Goal: Book appointment/travel/reservation

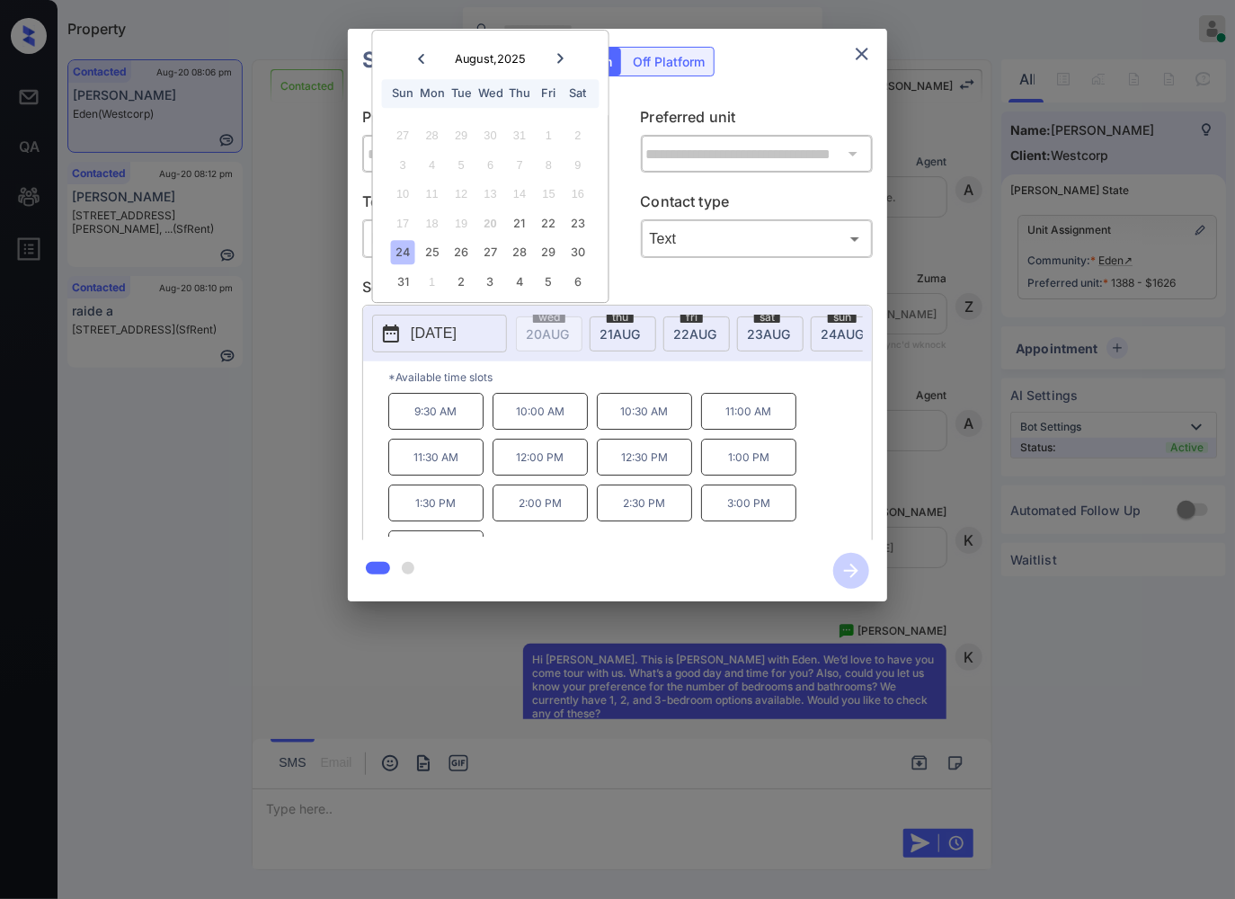
scroll to position [491, 0]
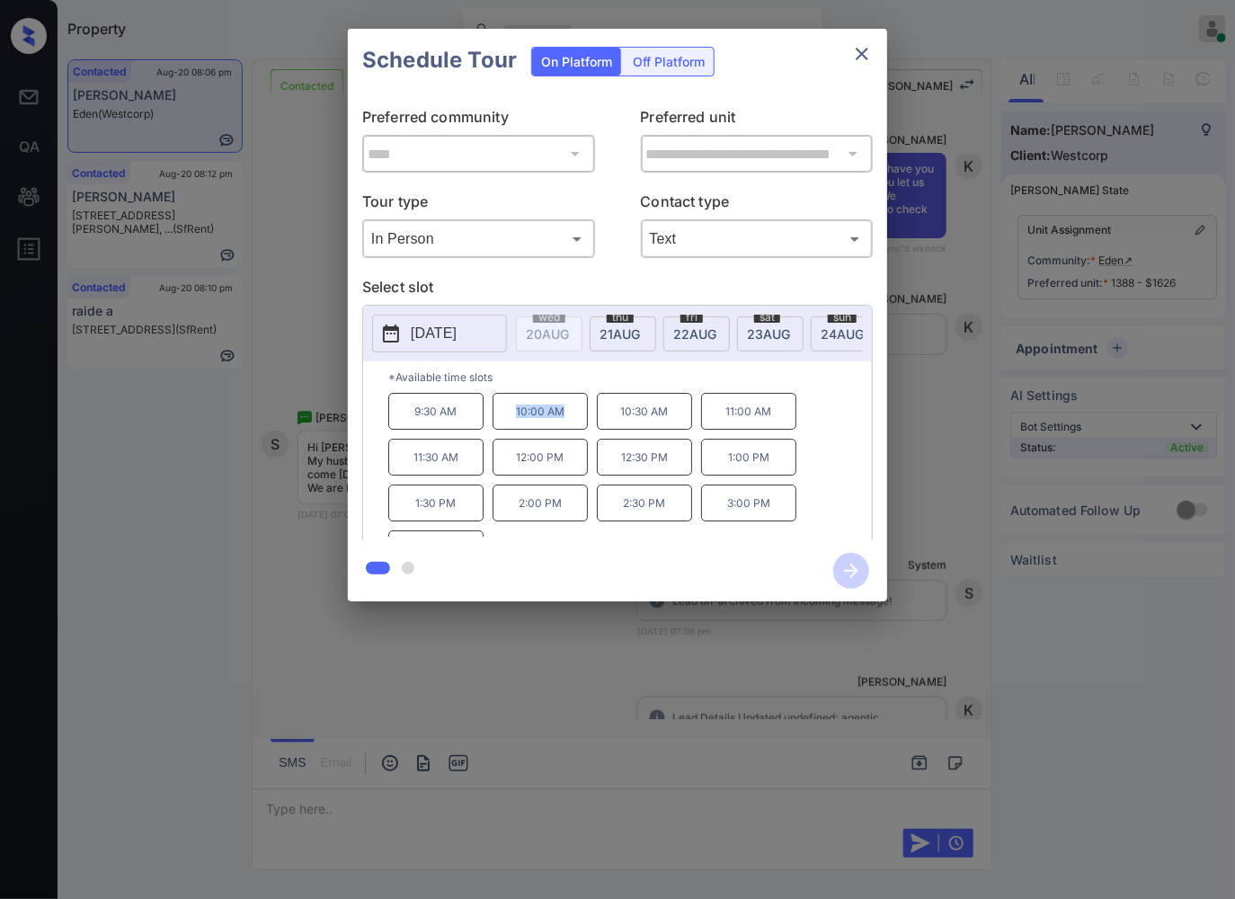
drag, startPoint x: 572, startPoint y: 424, endPoint x: 518, endPoint y: 423, distance: 54.0
click at [518, 423] on p "10:00 AM" at bounding box center [540, 411] width 95 height 37
copy p "10:00 AM"
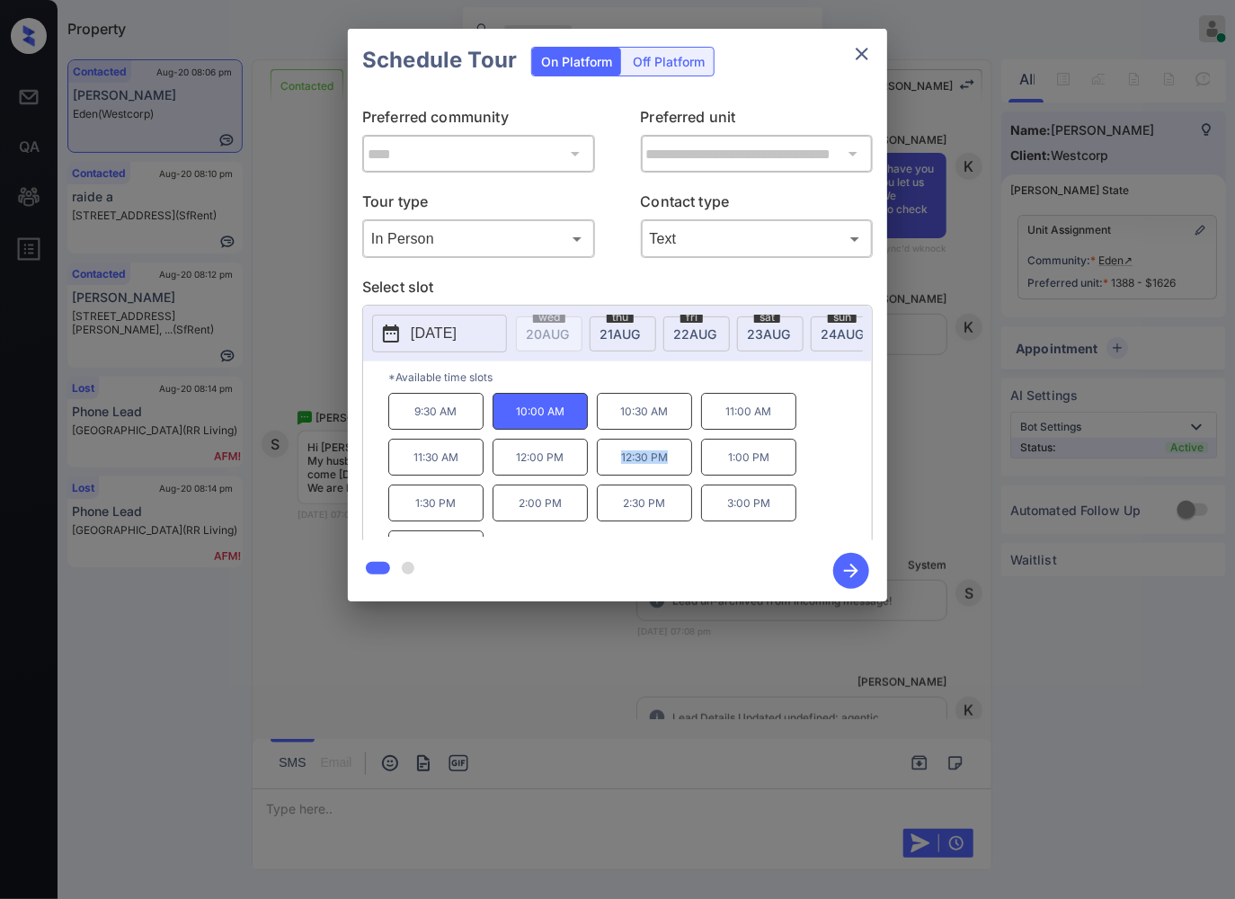
drag, startPoint x: 683, startPoint y: 477, endPoint x: 615, endPoint y: 477, distance: 68.3
click at [615, 476] on p "12:30 PM" at bounding box center [644, 457] width 95 height 37
copy p "12:30 PM"
drag, startPoint x: 782, startPoint y: 522, endPoint x: 729, endPoint y: 516, distance: 53.3
click at [731, 518] on p "3:00 PM" at bounding box center [748, 503] width 95 height 37
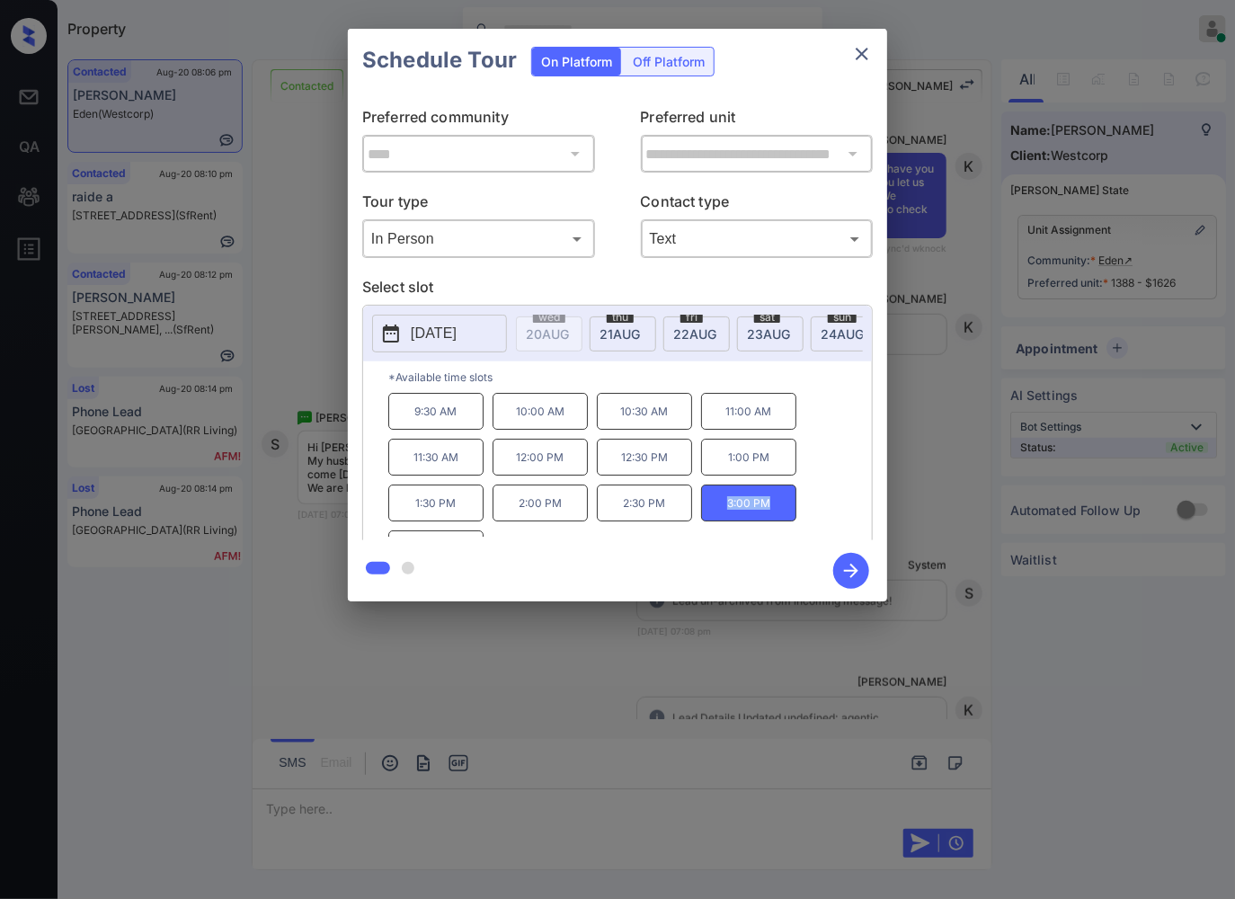
scroll to position [31, 0]
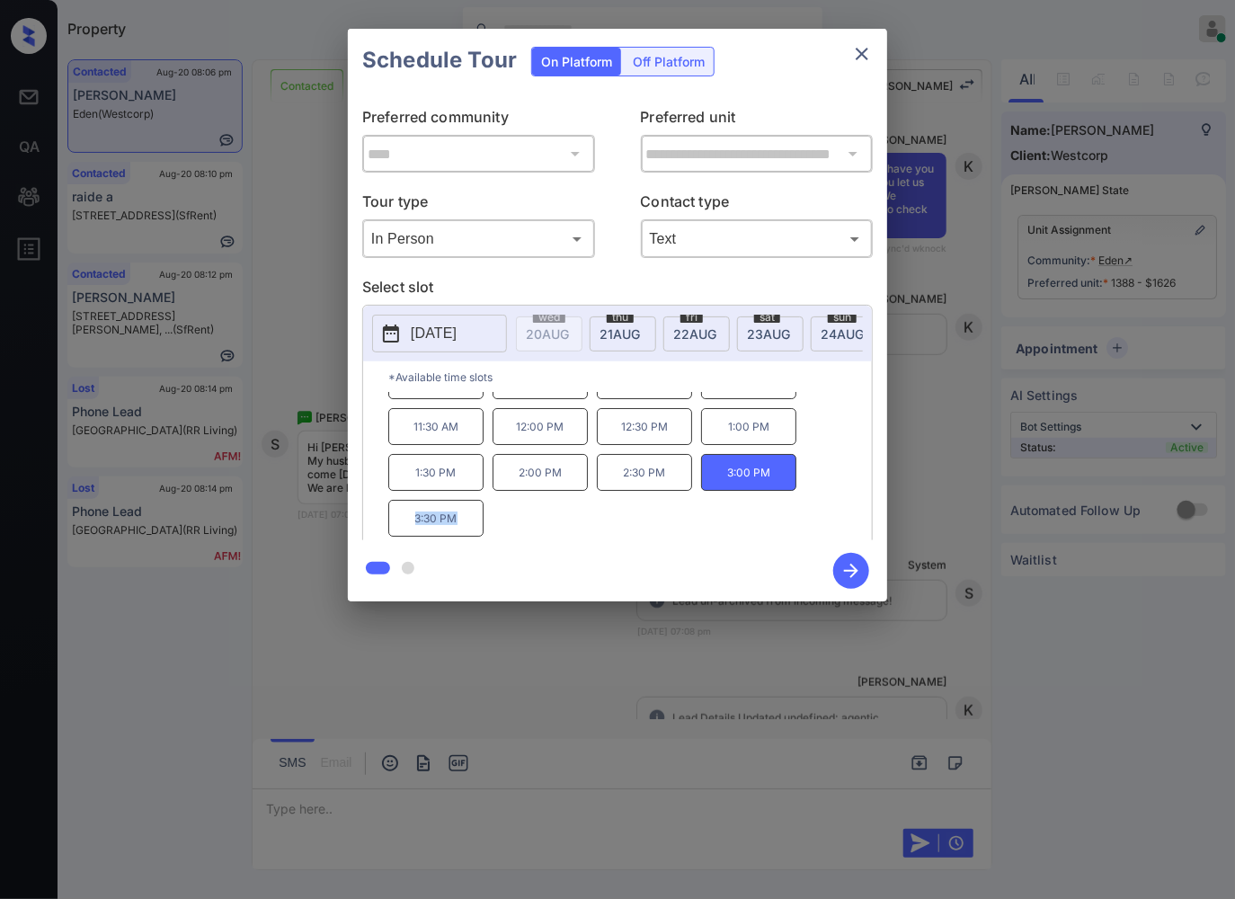
drag, startPoint x: 459, startPoint y: 537, endPoint x: 406, endPoint y: 537, distance: 53.9
click at [406, 537] on p "3:30 PM" at bounding box center [435, 518] width 95 height 37
copy p "3:30 PM"
click at [392, 683] on div at bounding box center [617, 449] width 1235 height 899
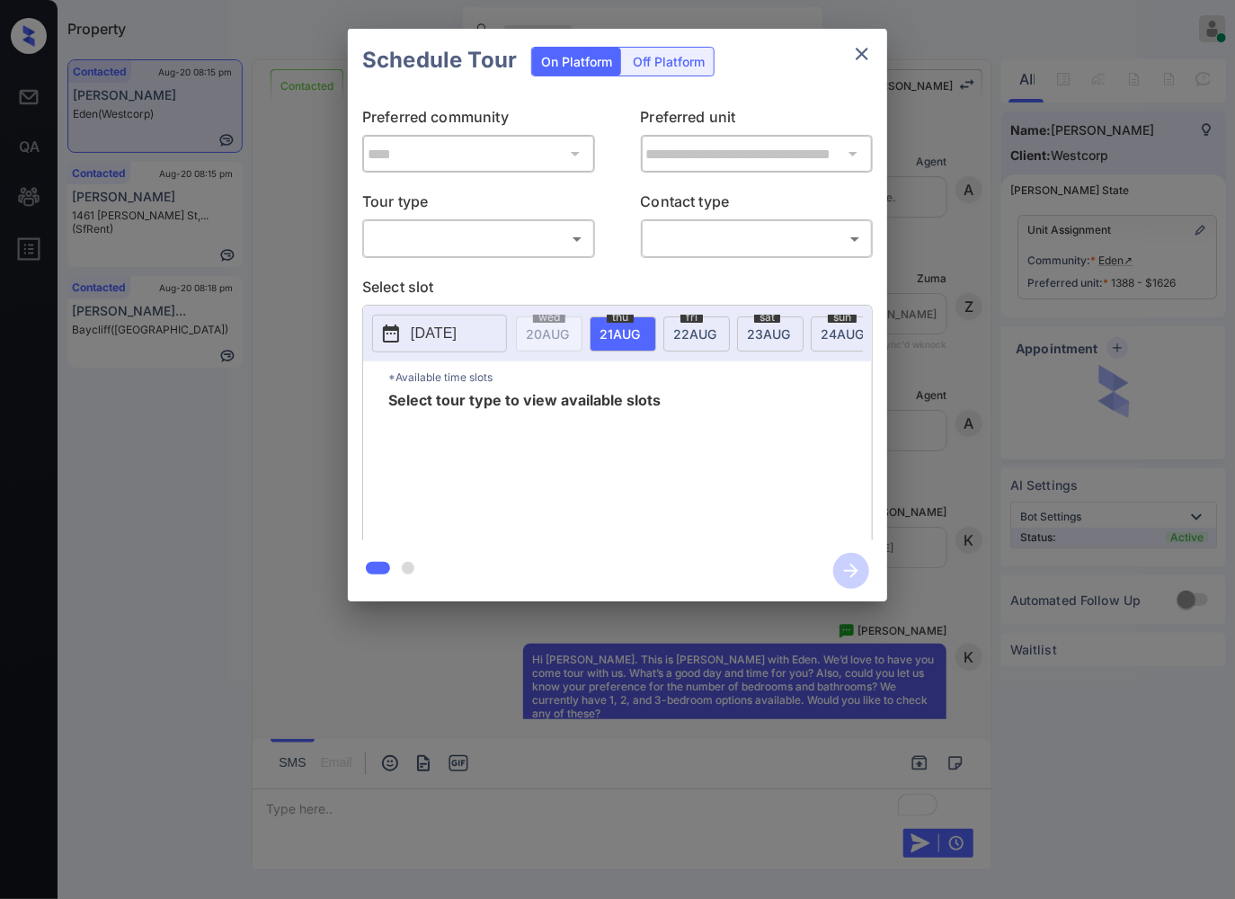
scroll to position [2668, 0]
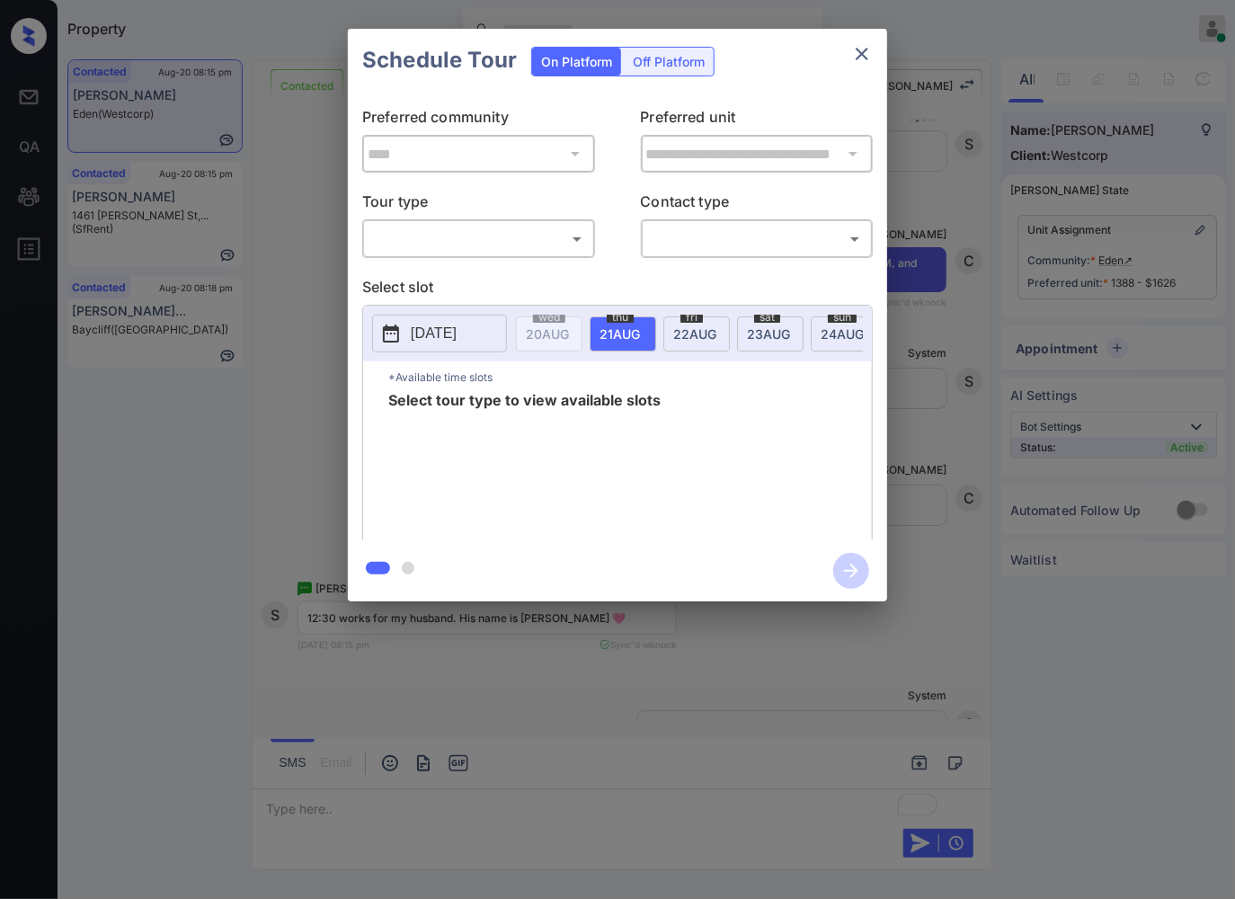
click at [918, 283] on div "**********" at bounding box center [617, 315] width 1235 height 630
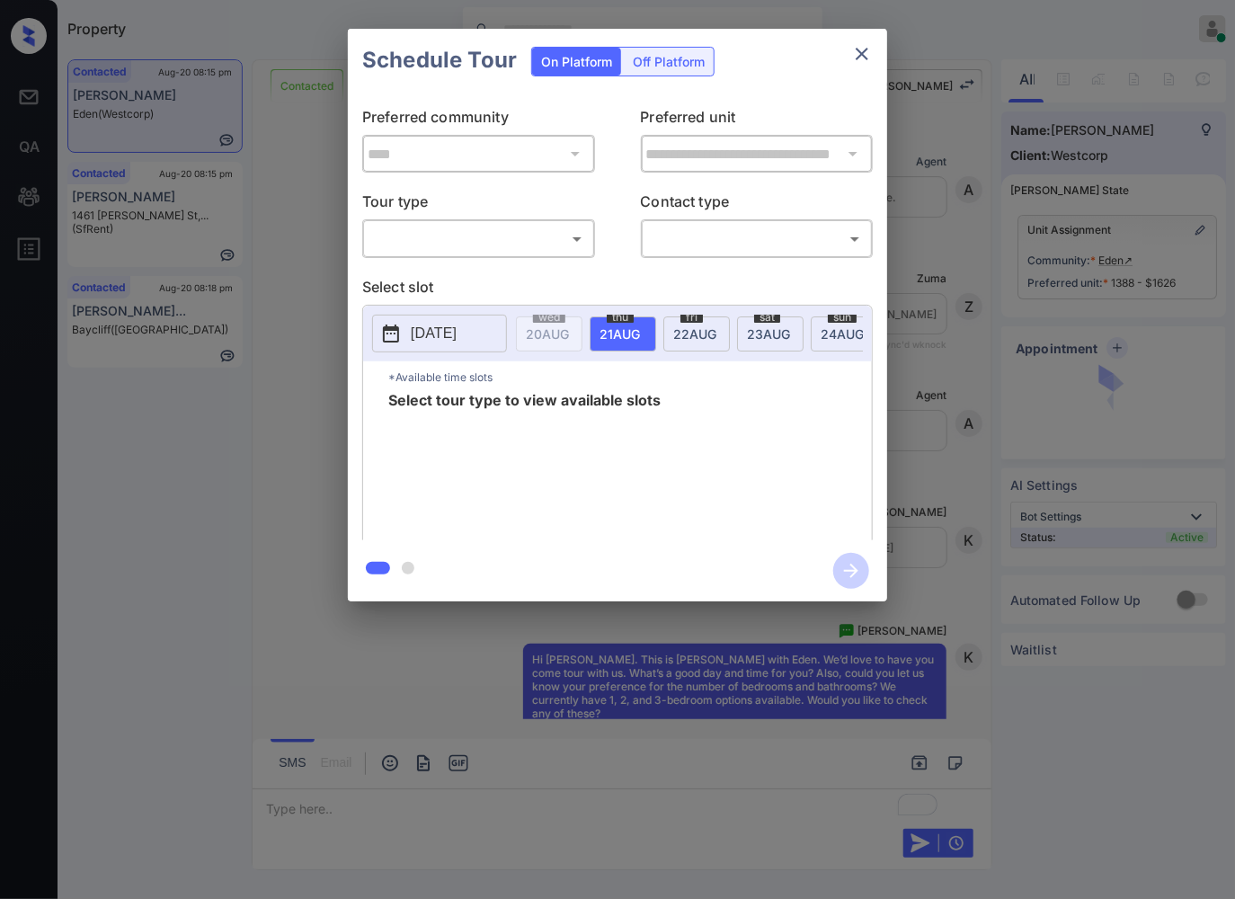
scroll to position [2887, 0]
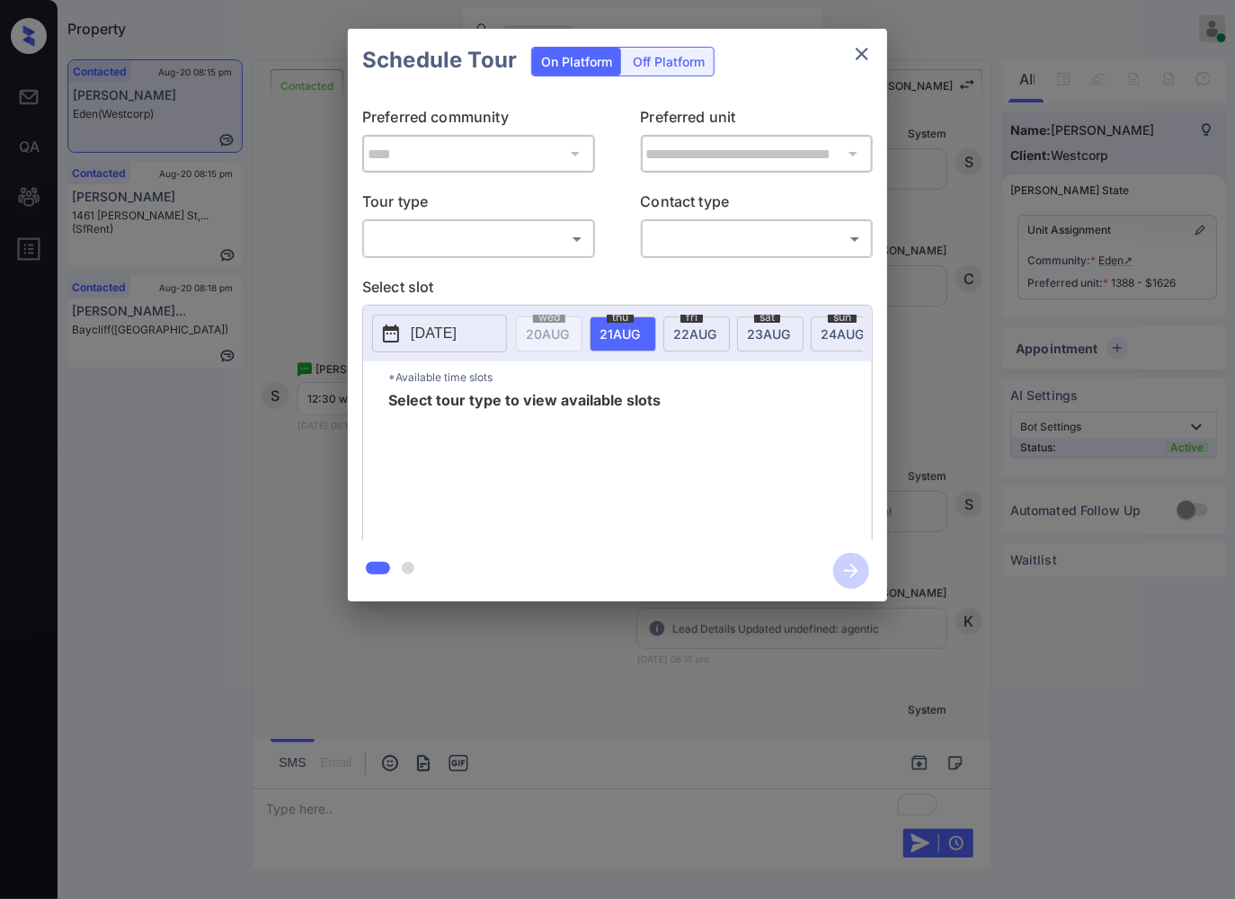
click at [518, 241] on body "Property Caroline Dacanay Online Set yourself offline Set yourself on break Pro…" at bounding box center [617, 449] width 1235 height 899
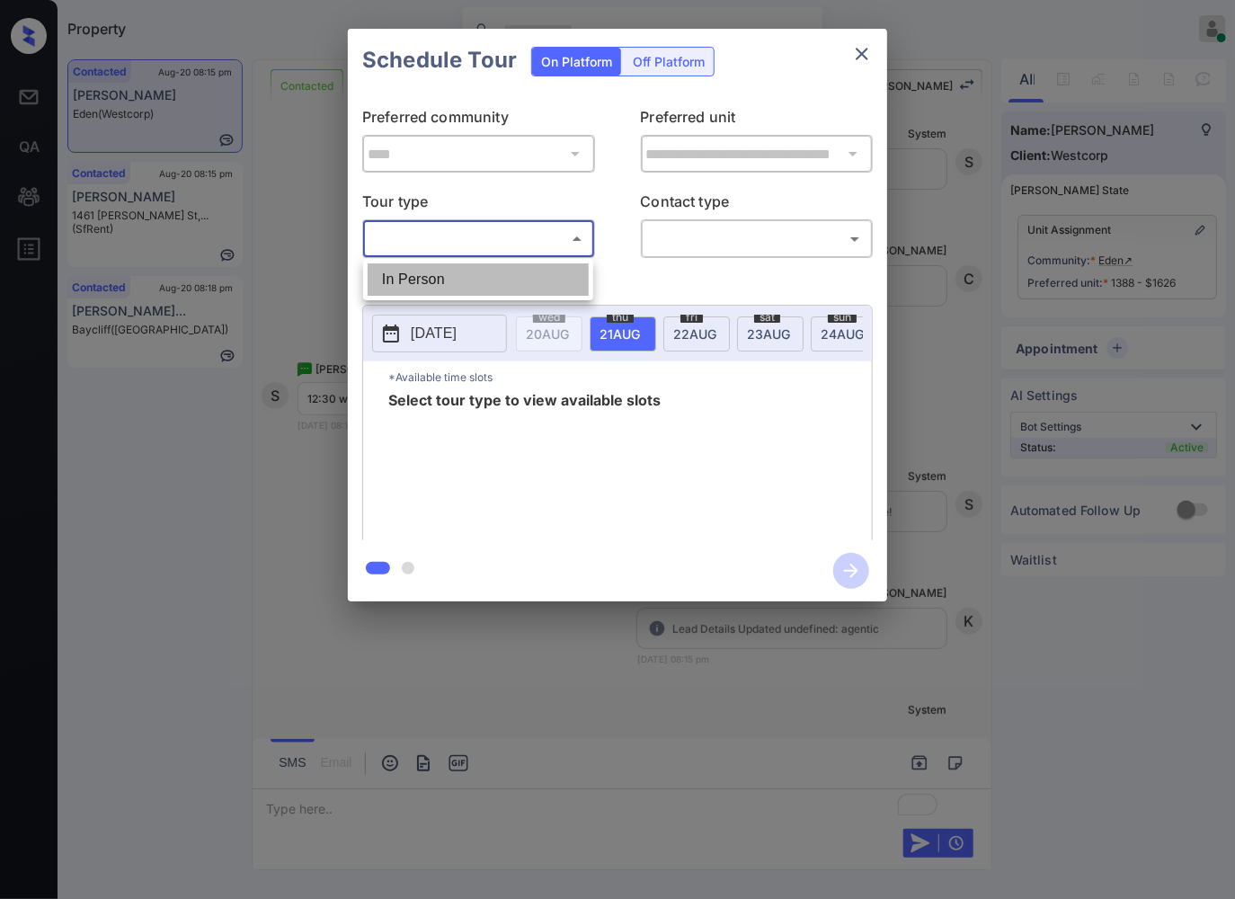
click at [524, 284] on li "In Person" at bounding box center [478, 279] width 221 height 32
type input "********"
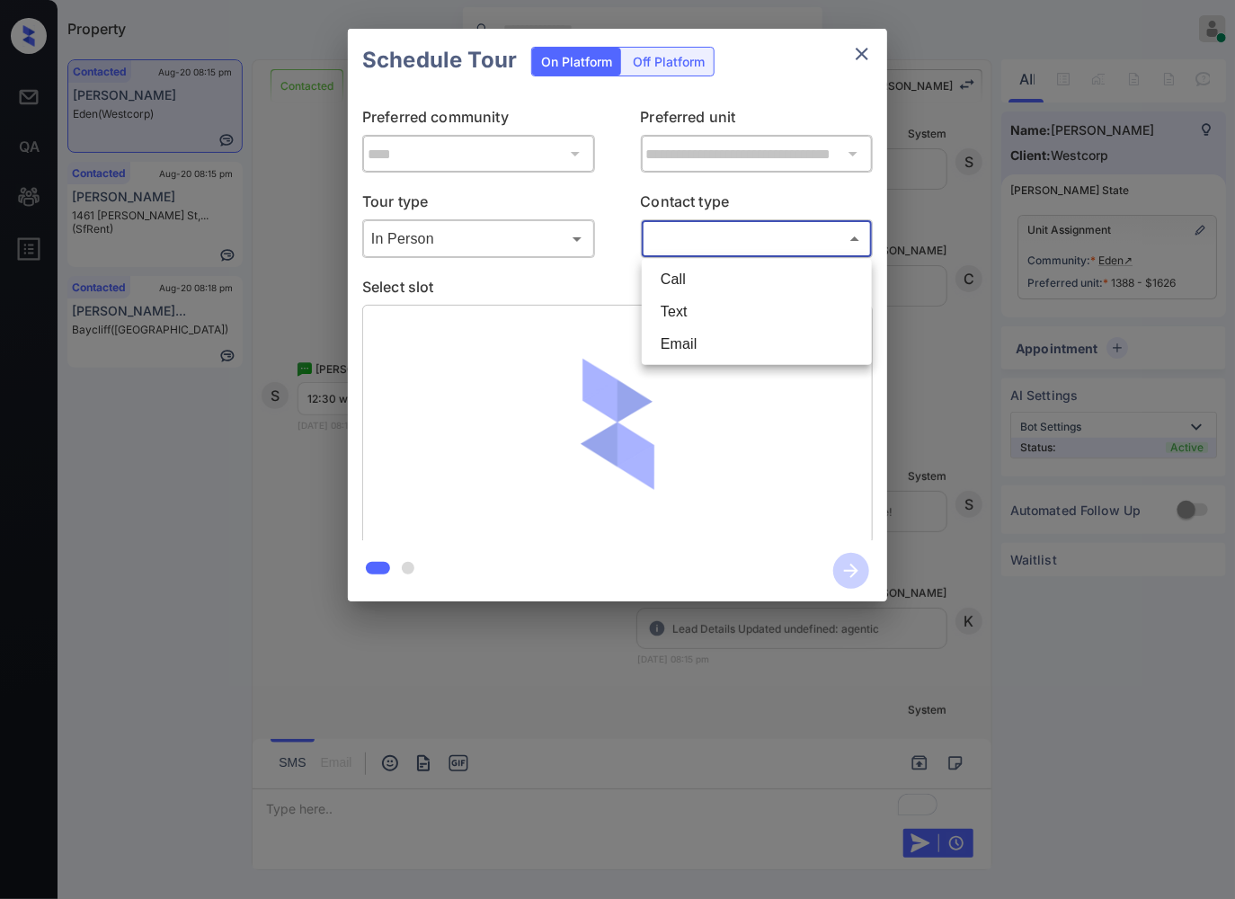
click at [711, 225] on body "Property Caroline Dacanay Online Set yourself offline Set yourself on break Pro…" at bounding box center [617, 449] width 1235 height 899
click at [717, 325] on li "Text" at bounding box center [756, 312] width 221 height 32
type input "****"
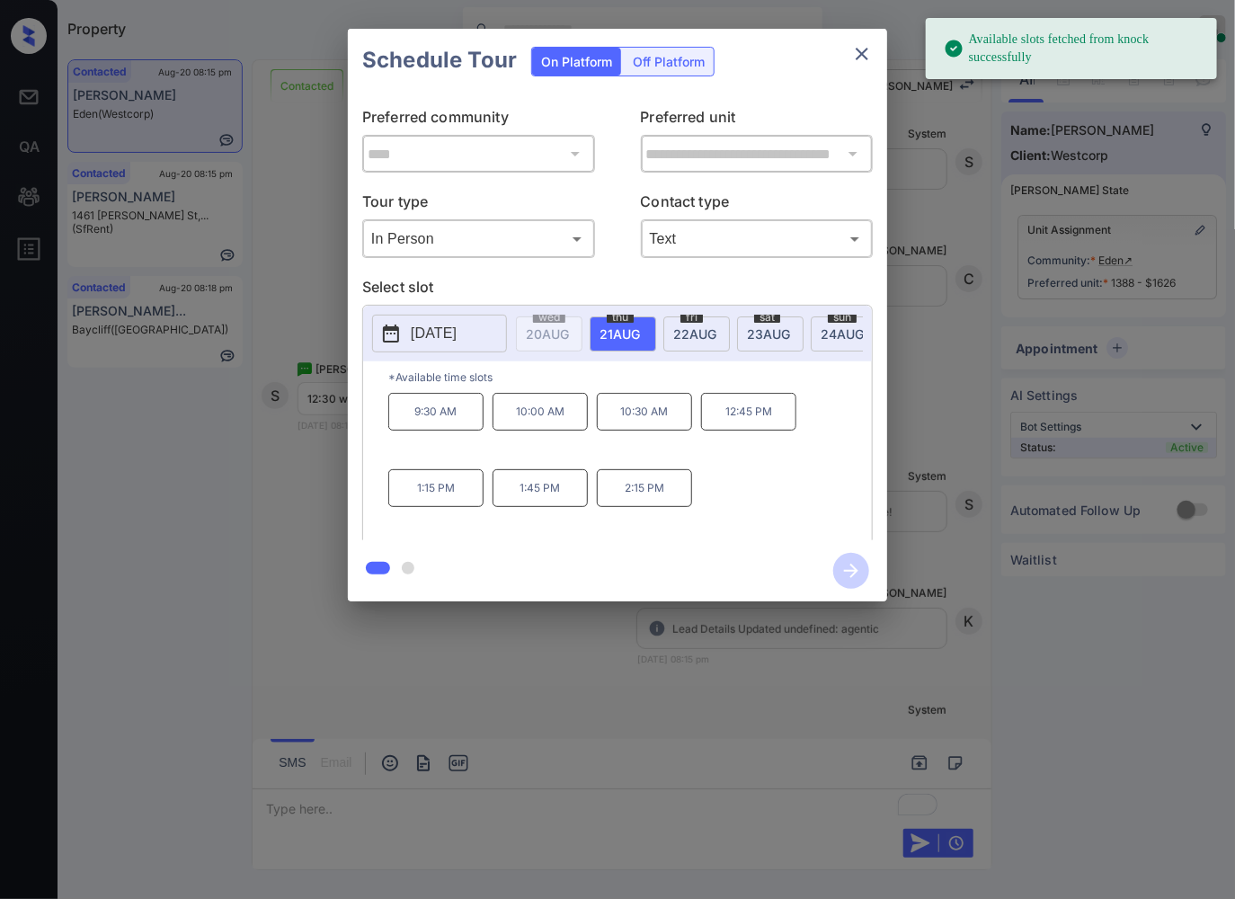
click at [451, 335] on p "2025-08-21" at bounding box center [434, 334] width 46 height 22
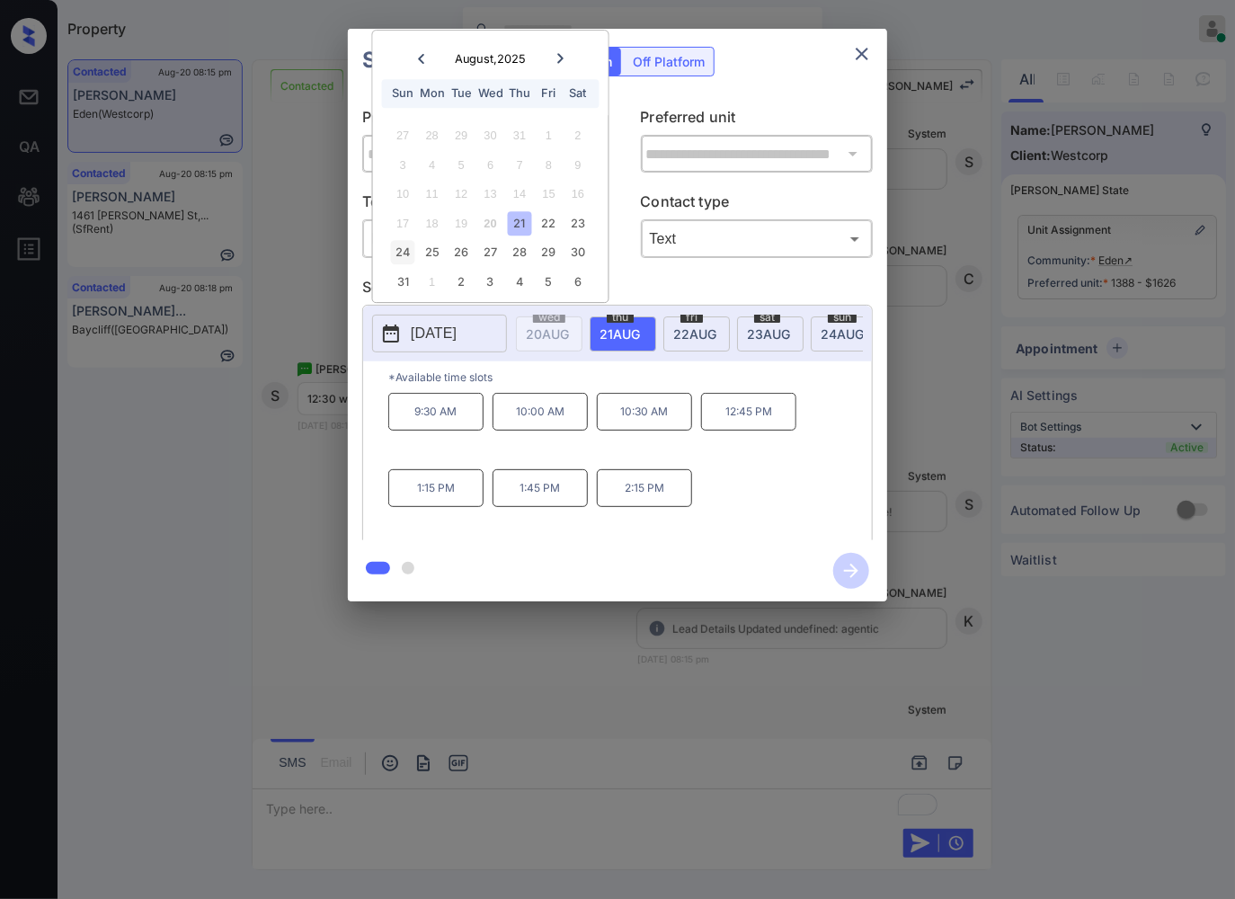
click at [410, 245] on div "24" at bounding box center [403, 253] width 24 height 24
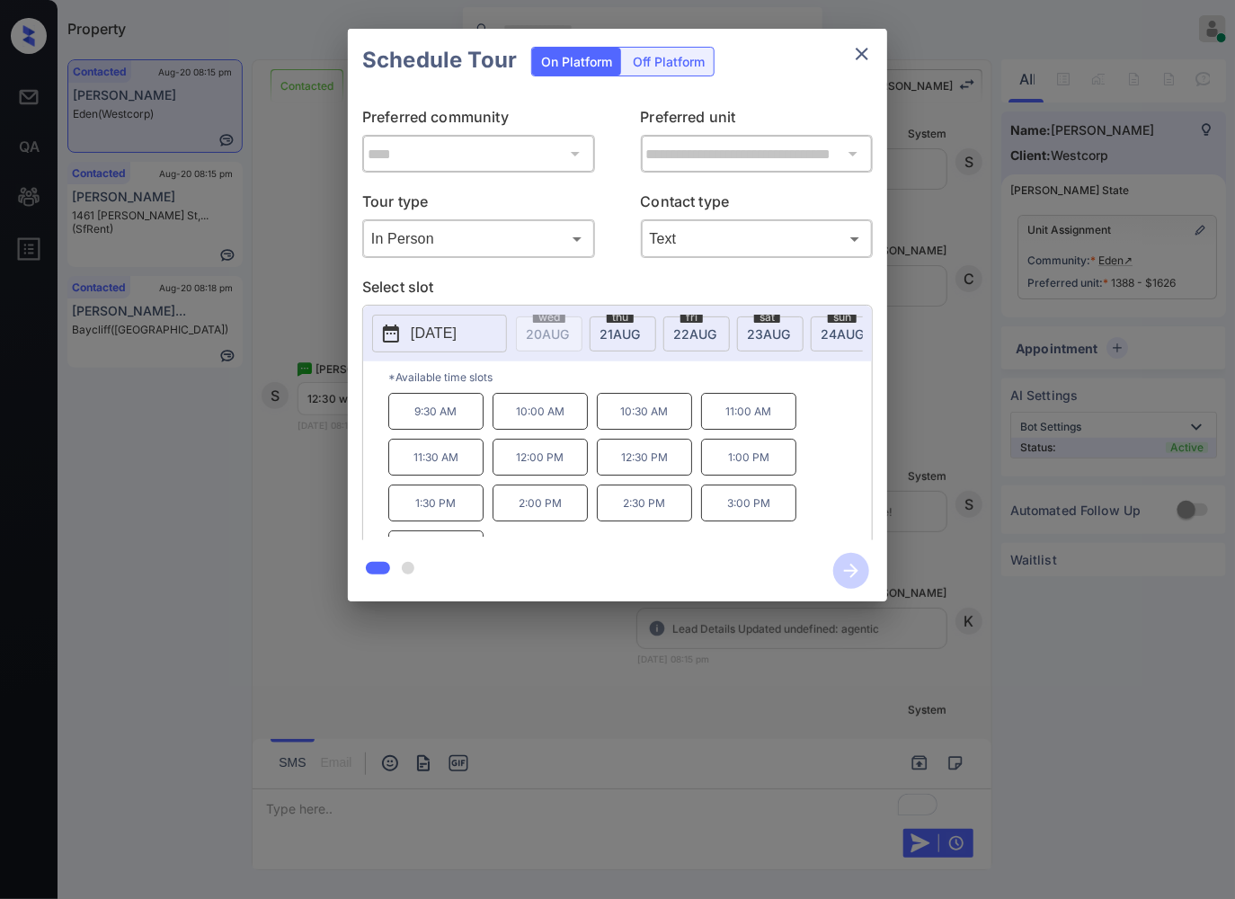
click at [651, 469] on p "12:30 PM" at bounding box center [644, 457] width 95 height 37
click at [840, 574] on icon "button" at bounding box center [852, 571] width 36 height 36
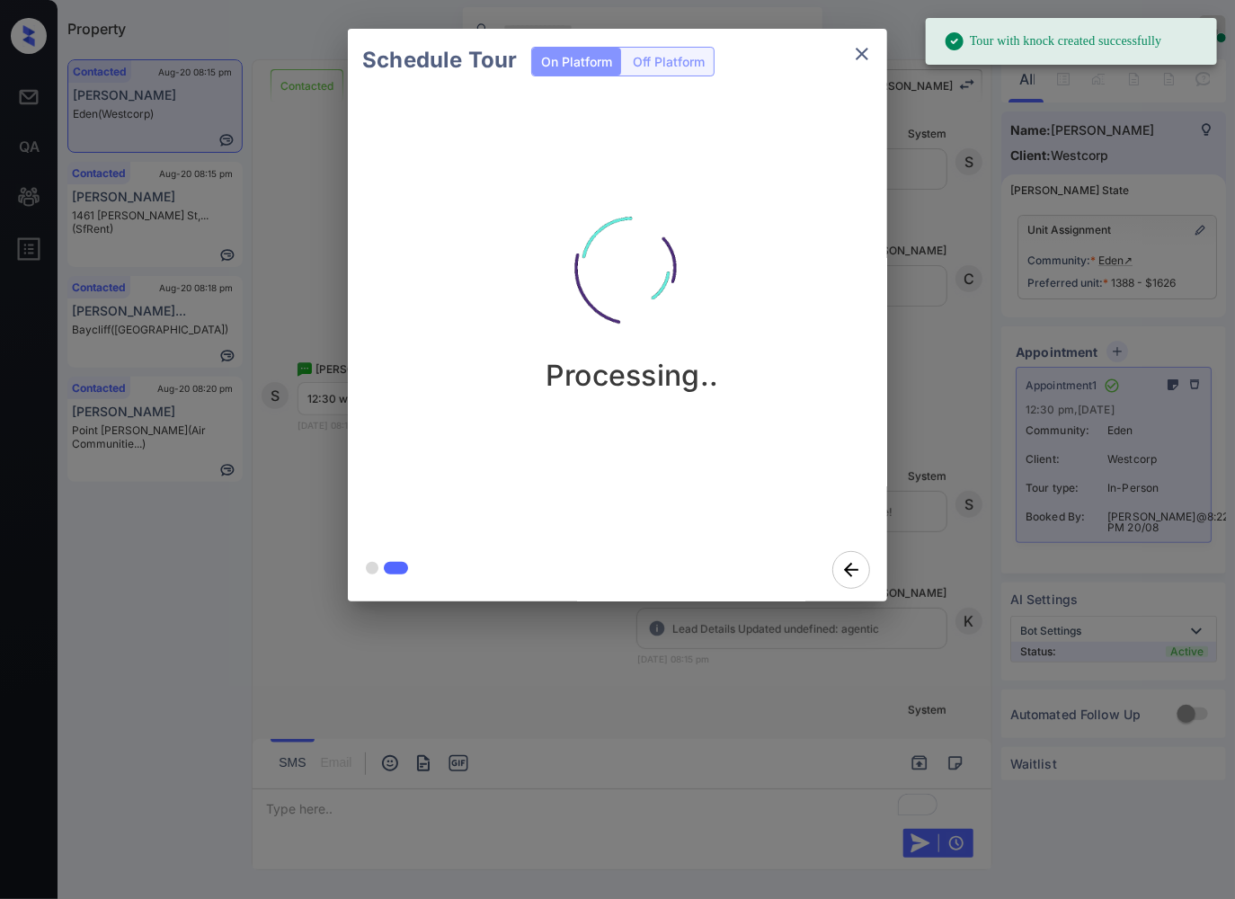
click at [302, 495] on div "Schedule Tour On Platform Off Platform Processing.." at bounding box center [617, 315] width 1235 height 630
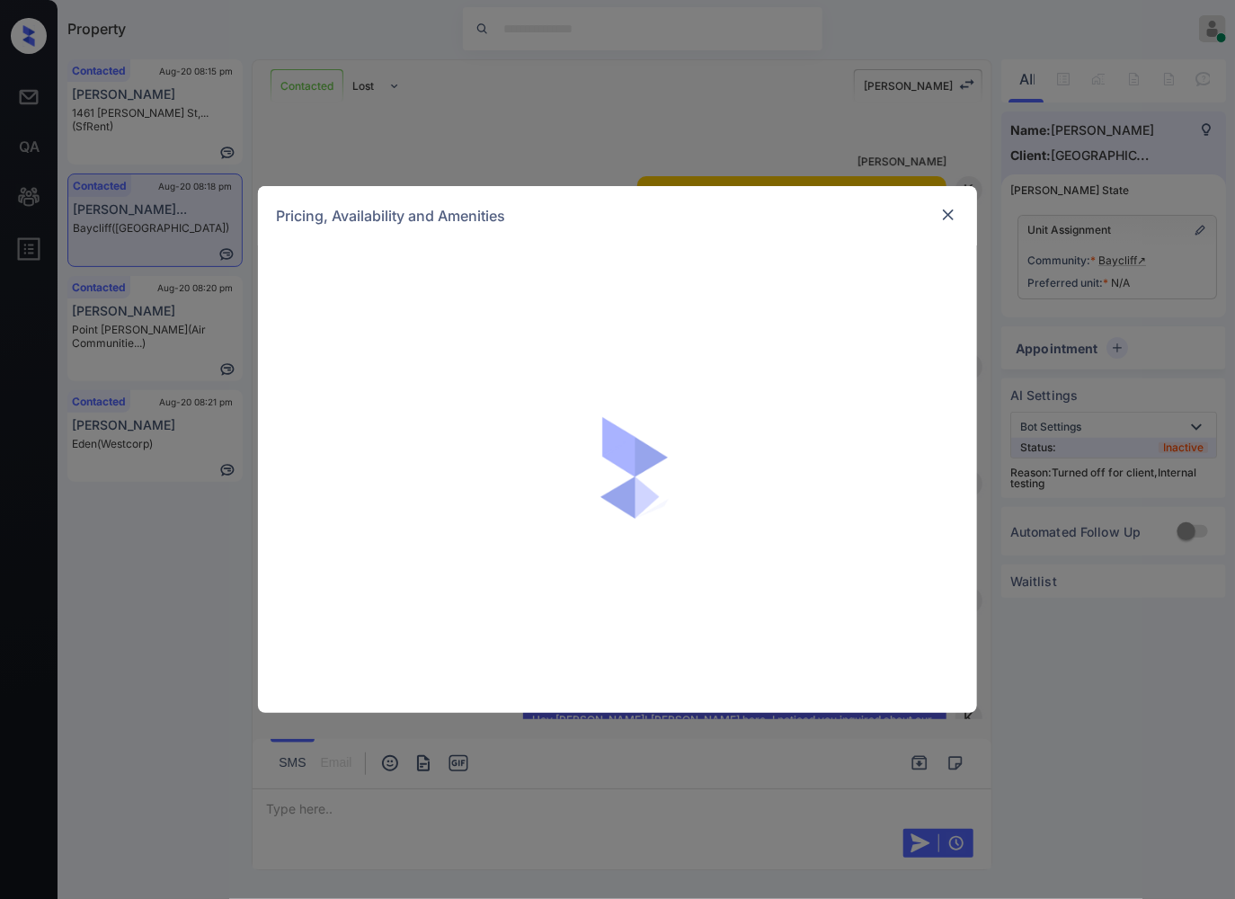
scroll to position [1253, 0]
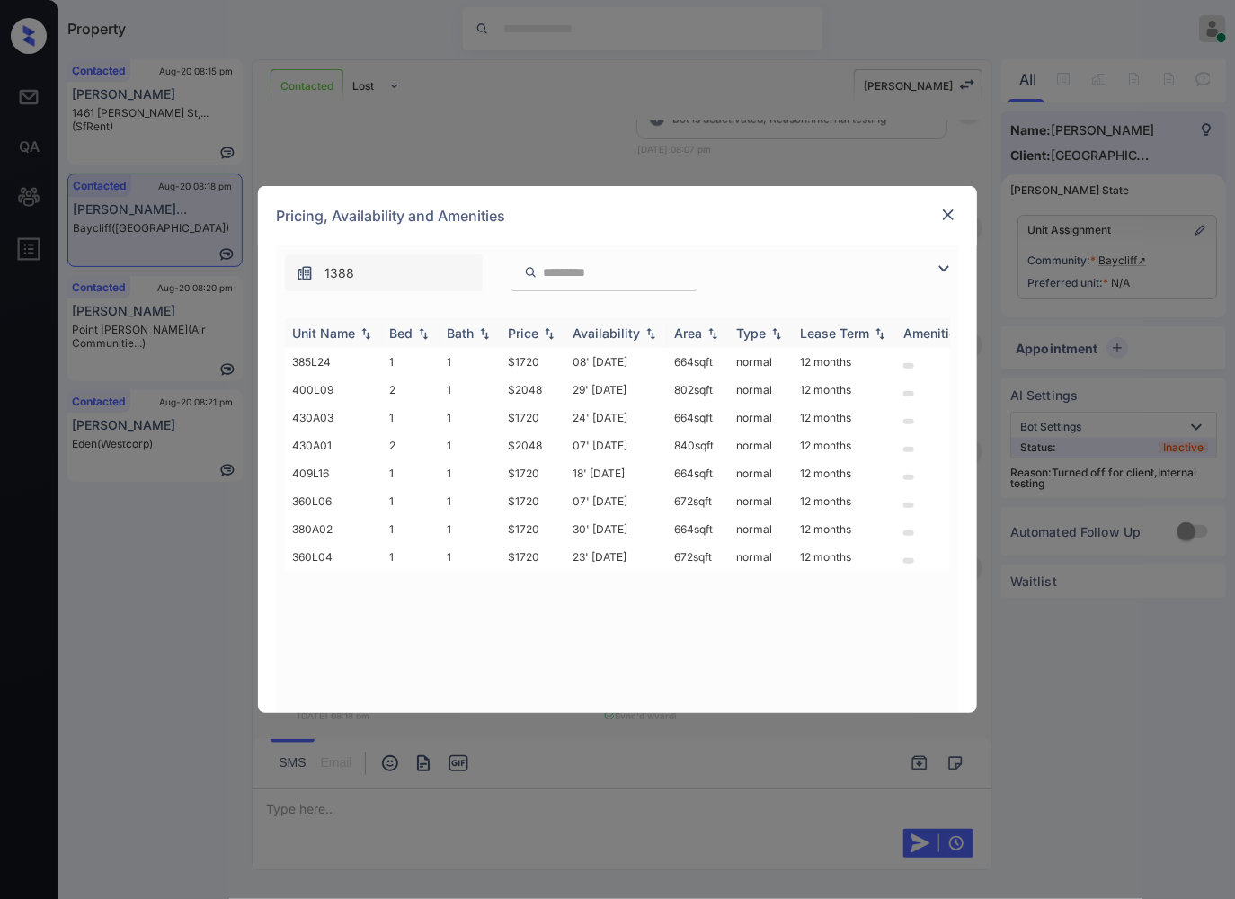
click at [547, 334] on img at bounding box center [549, 333] width 18 height 13
click at [547, 334] on img at bounding box center [549, 332] width 18 height 13
click at [566, 522] on td "29' [DATE]" at bounding box center [617, 529] width 102 height 28
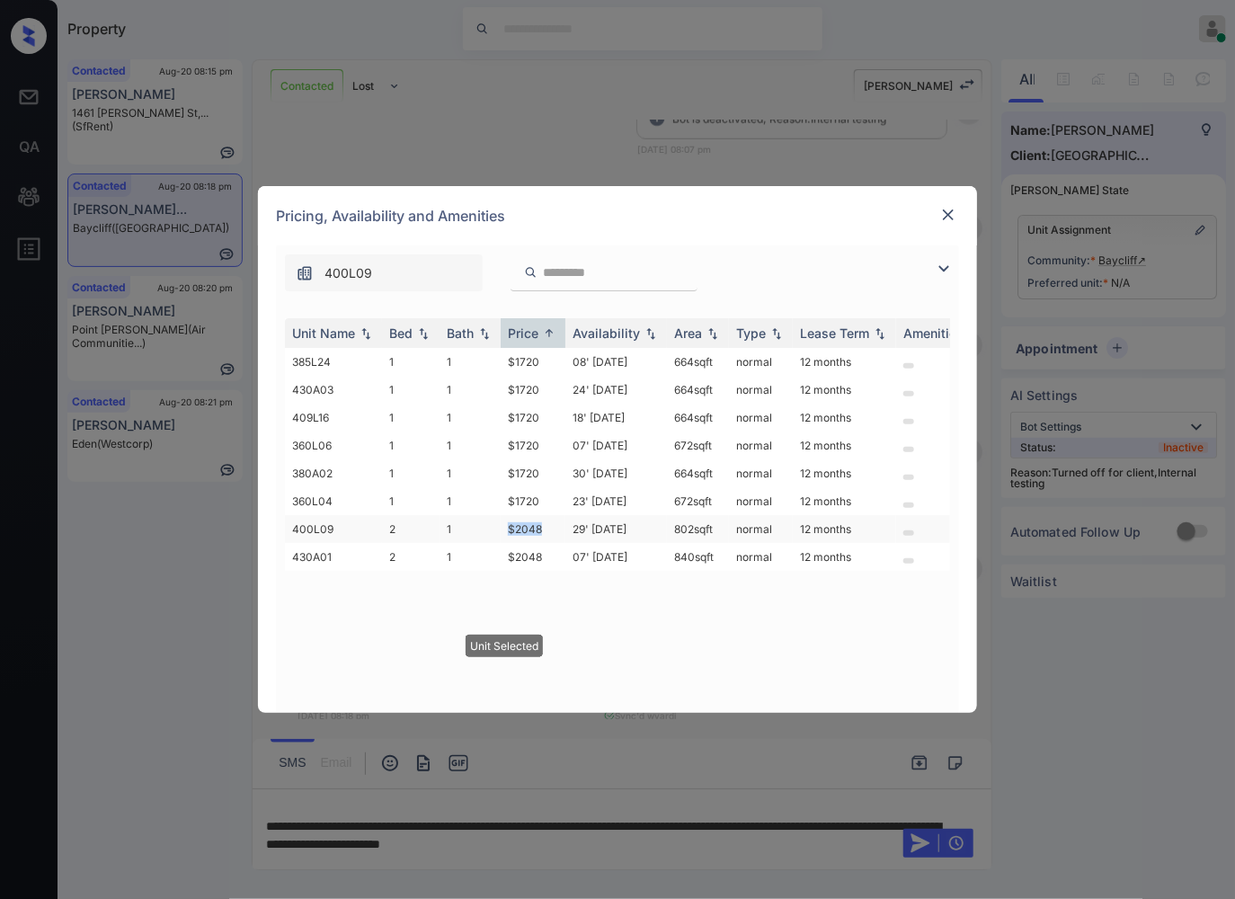
drag, startPoint x: 558, startPoint y: 524, endPoint x: 487, endPoint y: 517, distance: 71.4
click at [487, 517] on tr "400L09 2 1 $2048 29' [DATE] 802 sqft normal 12 months" at bounding box center [755, 529] width 940 height 28
copy tr "$2048"
click at [618, 525] on td "29' [DATE]" at bounding box center [617, 529] width 102 height 28
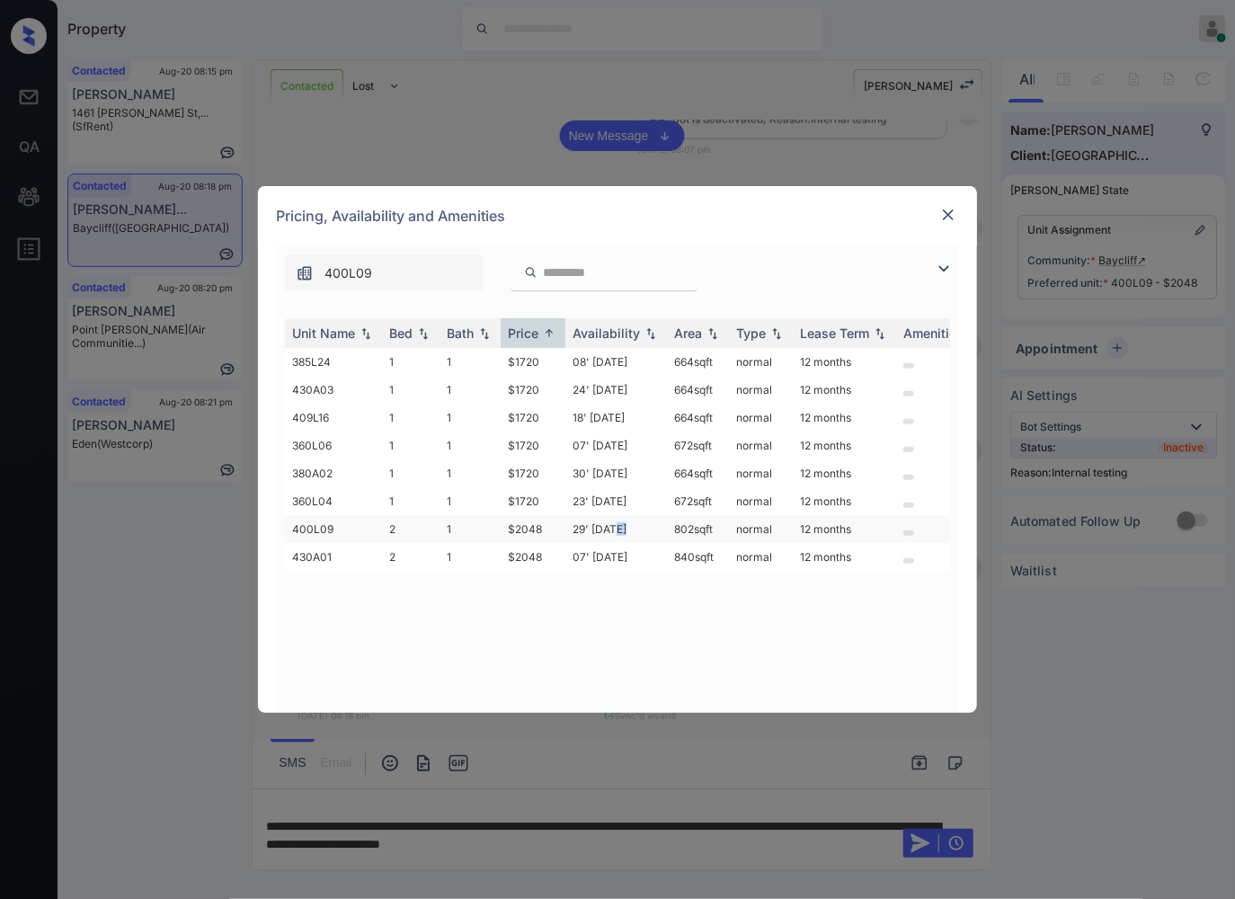
click at [618, 525] on td "29' [DATE]" at bounding box center [617, 529] width 102 height 28
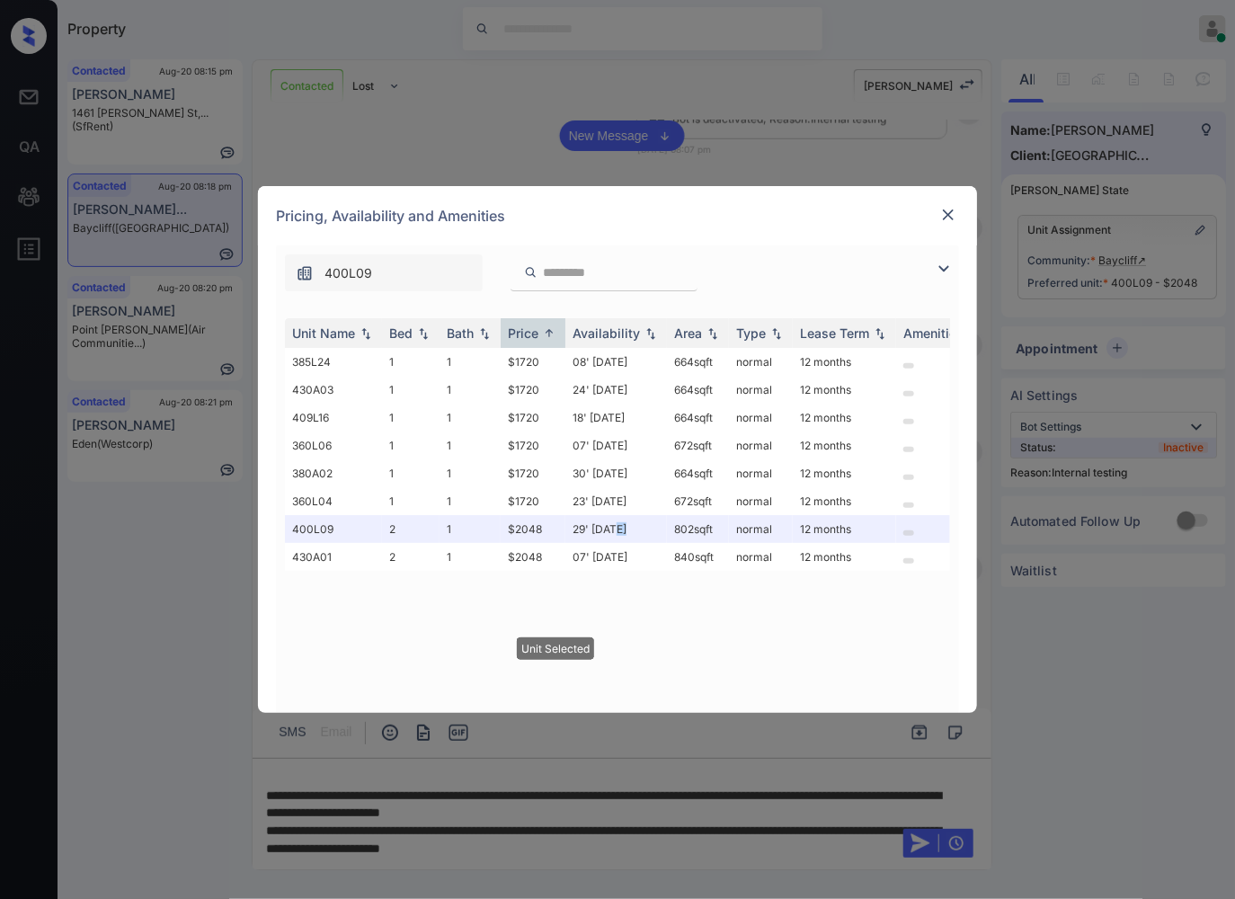
click at [950, 210] on img at bounding box center [949, 215] width 18 height 18
